Goal: Navigation & Orientation: Find specific page/section

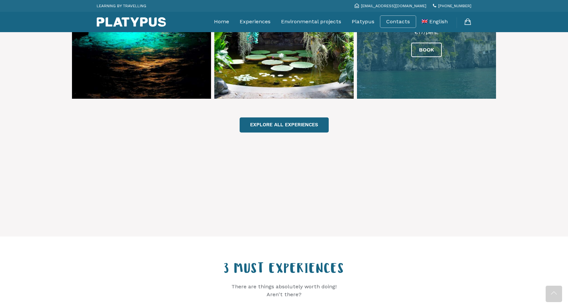
scroll to position [467, 0]
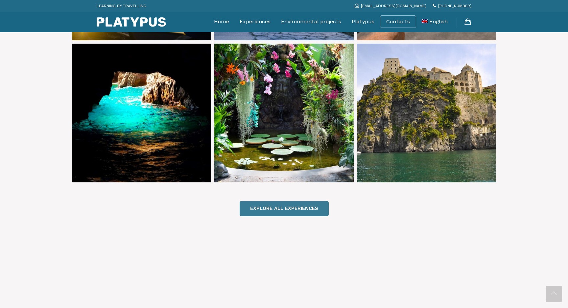
click at [280, 201] on link "EXPLORE ALL EXPERIENCES" at bounding box center [284, 208] width 89 height 15
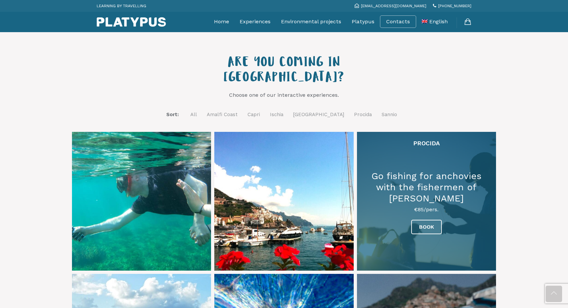
scroll to position [217, 0]
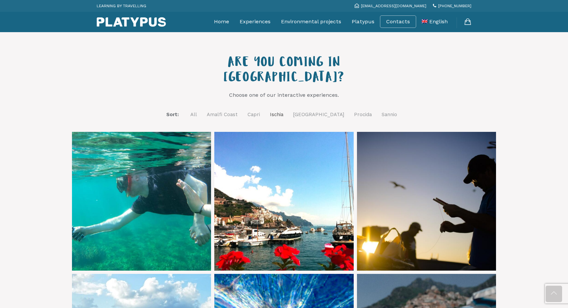
click at [283, 111] on link "Ischia" at bounding box center [276, 115] width 13 height 8
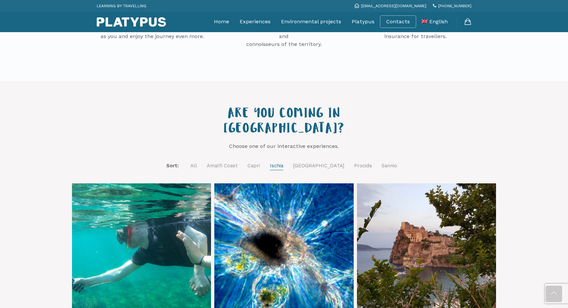
scroll to position [0, 0]
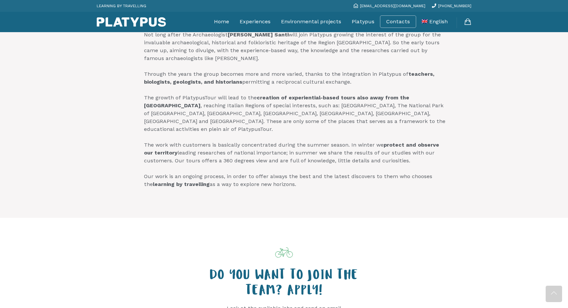
scroll to position [420, 0]
